Goal: Transaction & Acquisition: Register for event/course

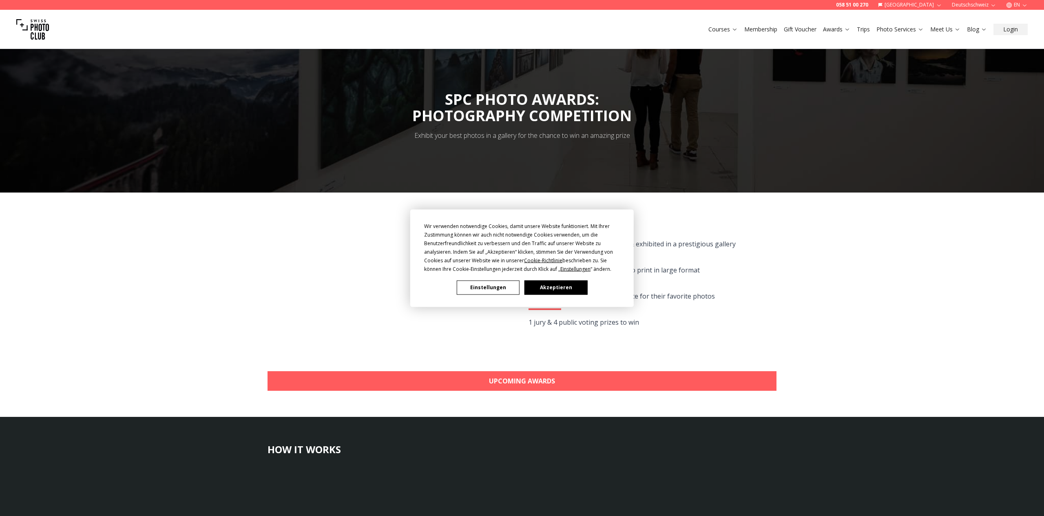
click at [553, 285] on button "Akzeptieren" at bounding box center [555, 287] width 63 height 14
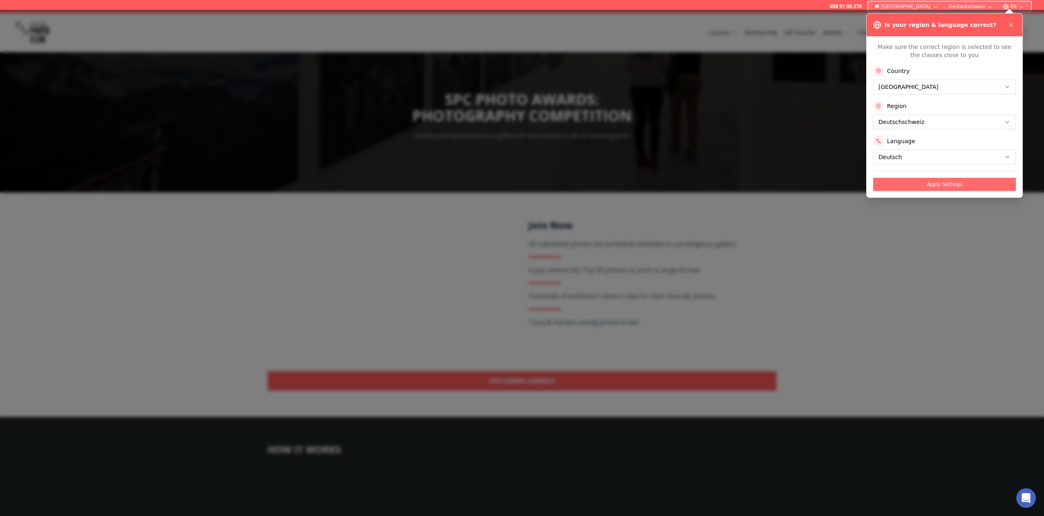
click at [939, 185] on button "Apply Settings" at bounding box center [944, 184] width 143 height 13
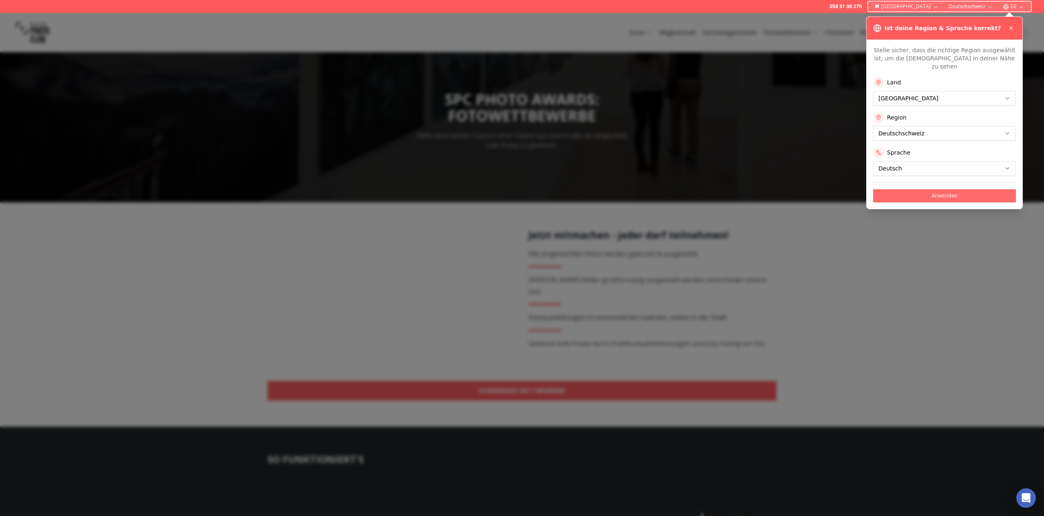
click at [935, 189] on button "Anwenden" at bounding box center [944, 195] width 143 height 13
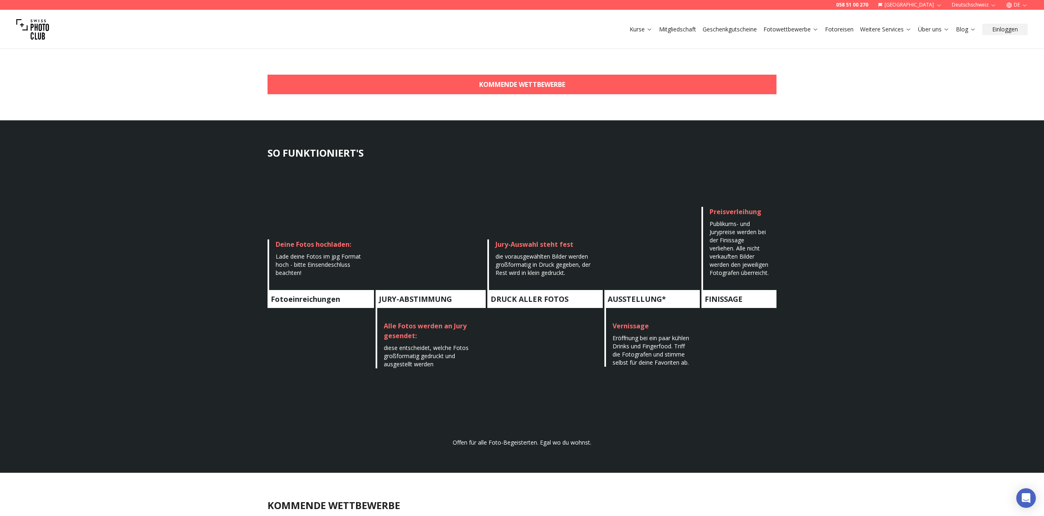
scroll to position [327, 0]
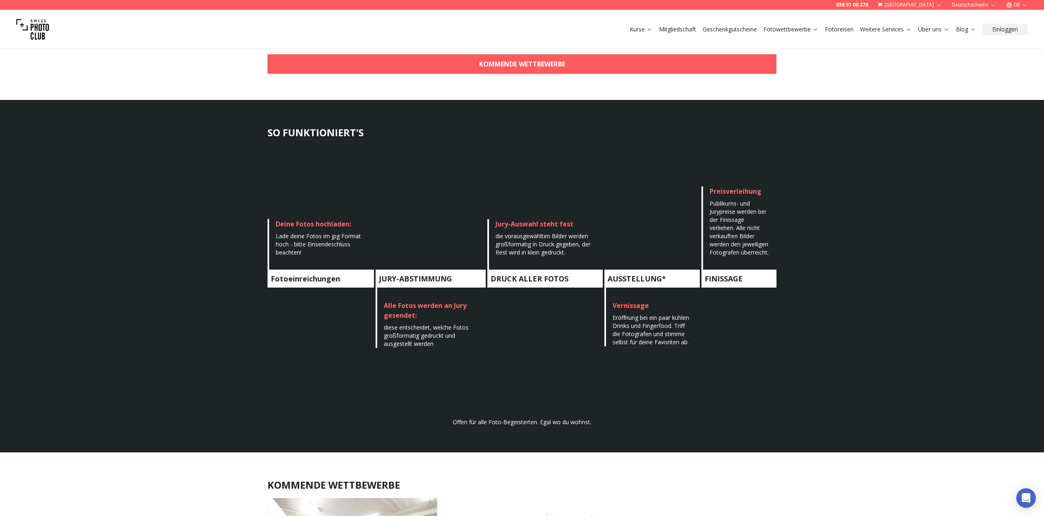
click at [304, 239] on div "Lade deine Fotos im jpg Format hoch - bitte Einsendeschluss beachten!" at bounding box center [322, 244] width 92 height 24
click at [307, 221] on div "Deine Fotos hochladen:" at bounding box center [322, 224] width 92 height 10
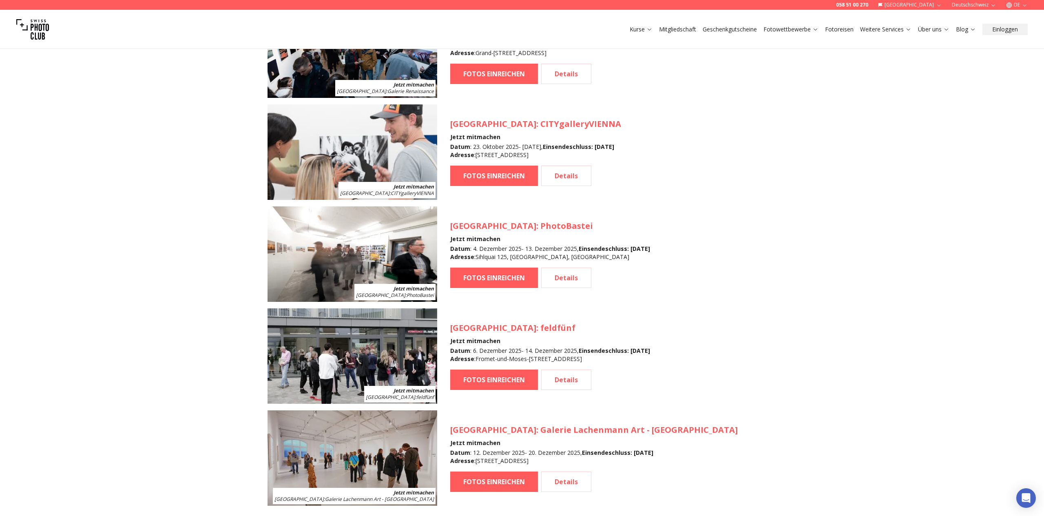
scroll to position [926, 0]
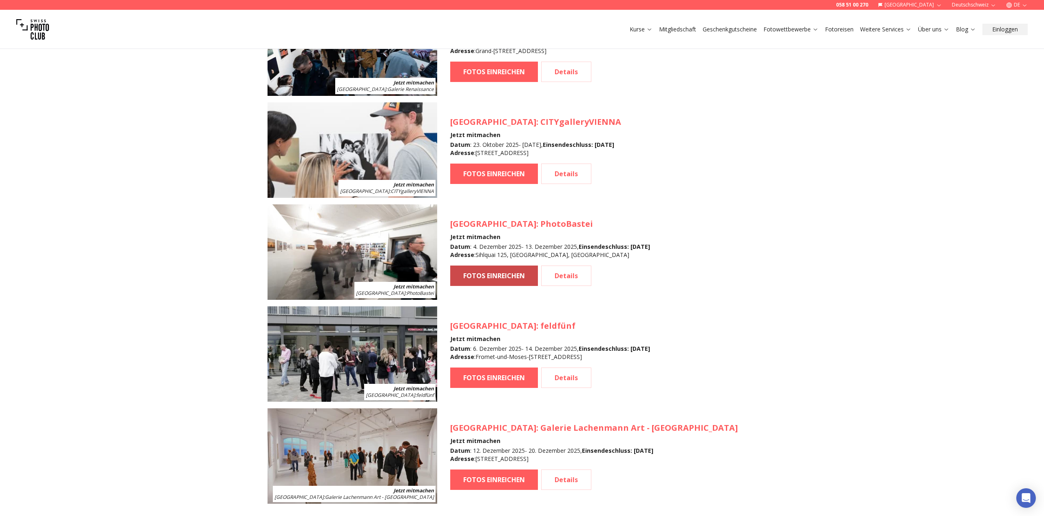
click at [494, 270] on link "FOTOS EINREICHEN" at bounding box center [494, 275] width 88 height 20
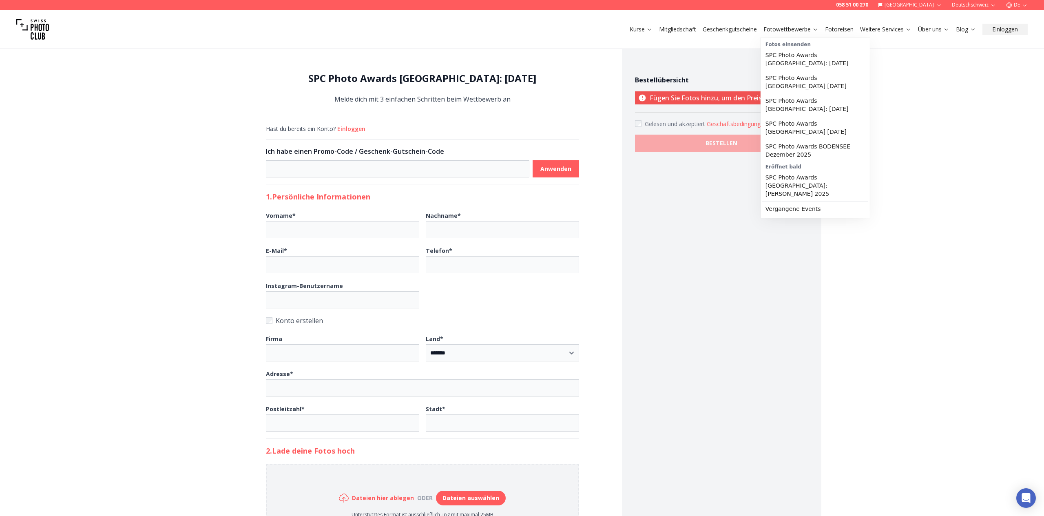
click at [781, 31] on link "Fotowettbewerbe" at bounding box center [790, 29] width 55 height 8
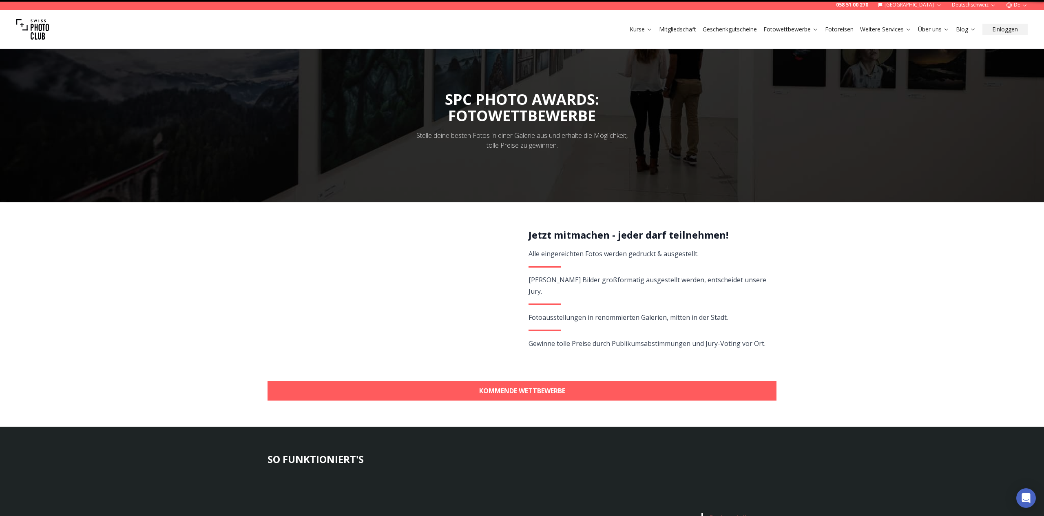
click at [781, 31] on link "Fotowettbewerbe" at bounding box center [790, 29] width 55 height 8
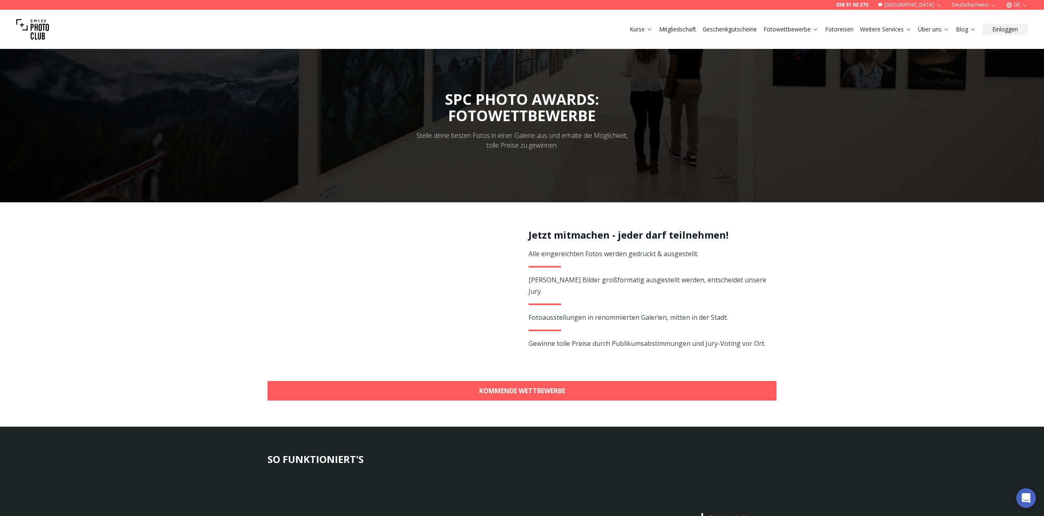
click at [835, 29] on link "Fotoreisen" at bounding box center [839, 29] width 29 height 8
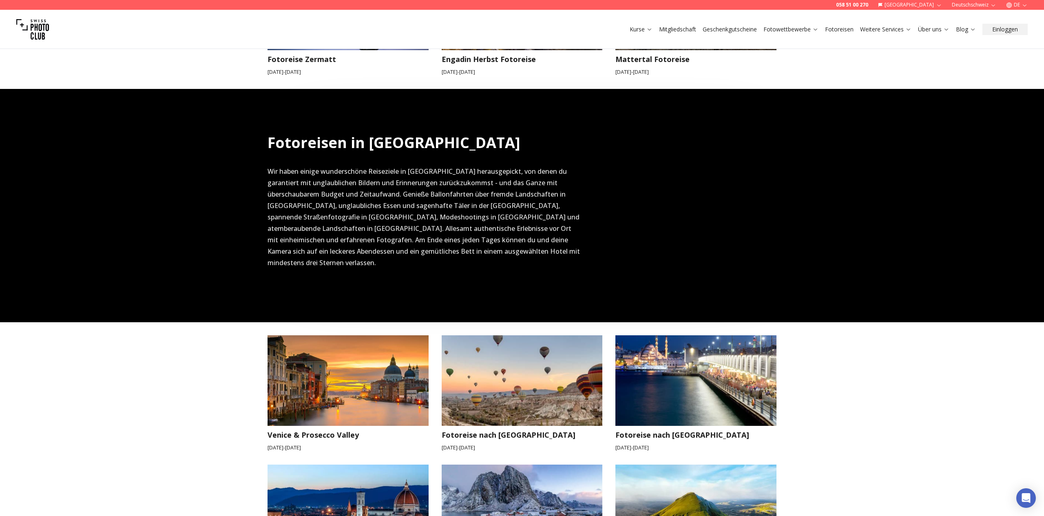
scroll to position [502, 0]
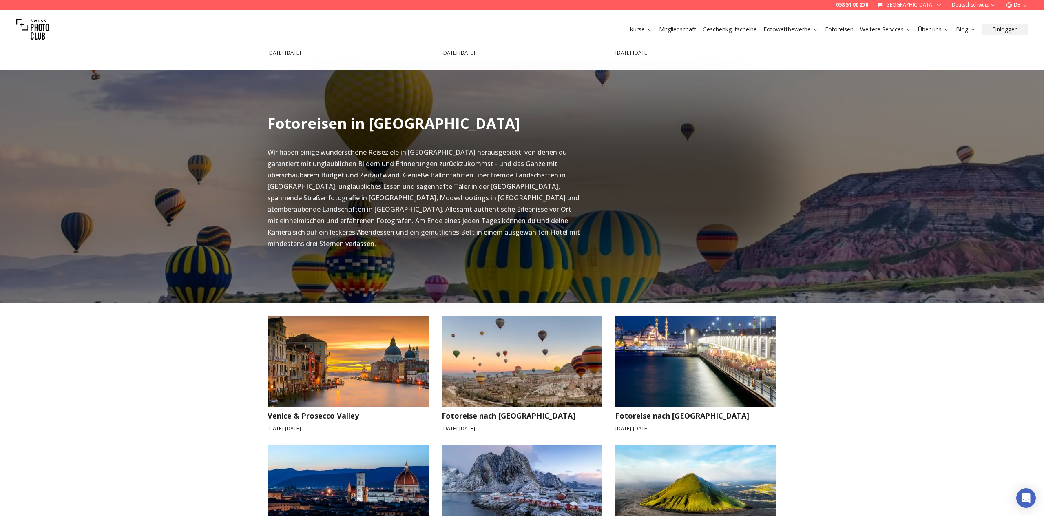
click at [477, 351] on img at bounding box center [522, 361] width 161 height 91
